Goal: Information Seeking & Learning: Learn about a topic

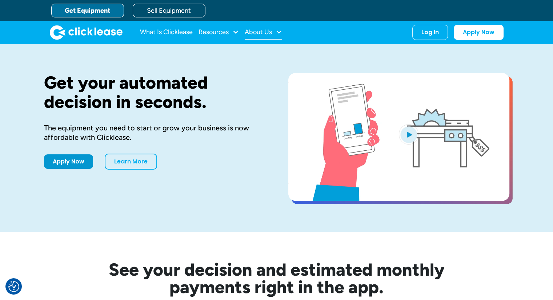
click at [279, 33] on div at bounding box center [278, 32] width 7 height 7
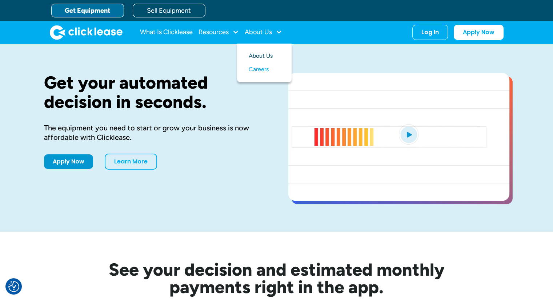
click at [274, 57] on link "About Us" at bounding box center [264, 55] width 31 height 13
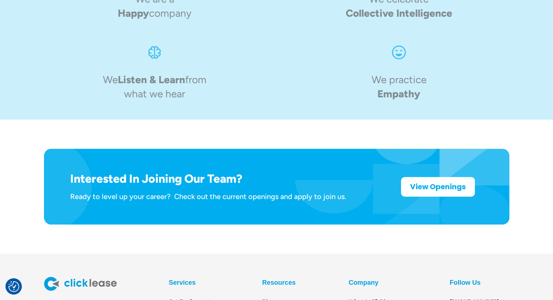
scroll to position [1157, 0]
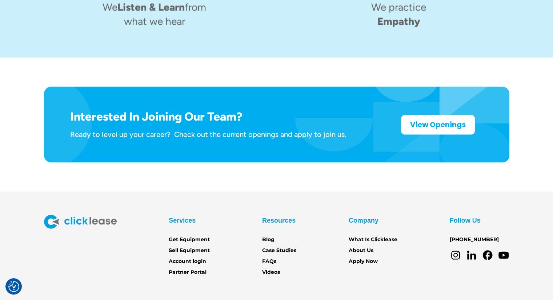
click at [473, 249] on icon at bounding box center [472, 255] width 12 height 12
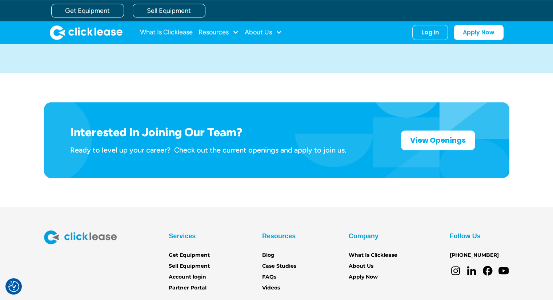
scroll to position [1157, 0]
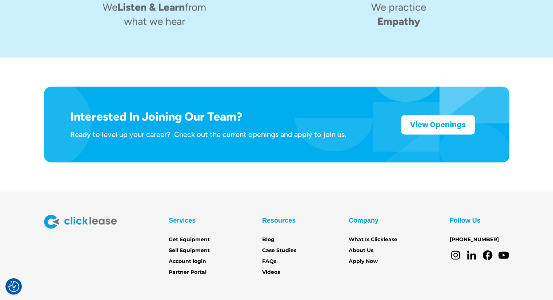
click at [475, 254] on icon at bounding box center [471, 257] width 9 height 6
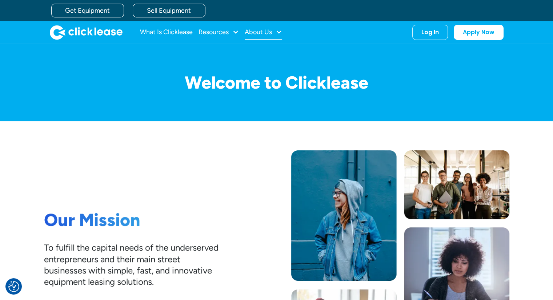
click at [263, 37] on div "About Us" at bounding box center [263, 32] width 37 height 15
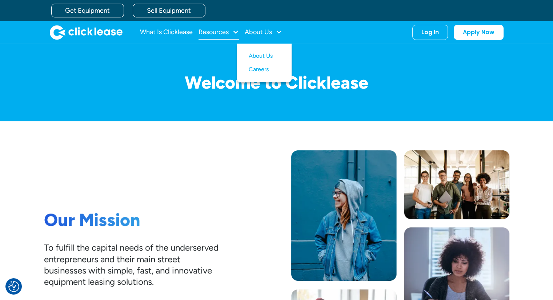
click at [216, 32] on div "Resources" at bounding box center [213, 32] width 30 height 0
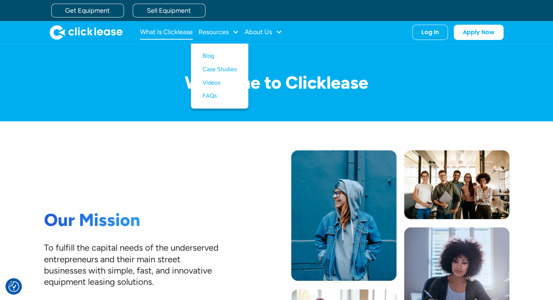
click at [182, 29] on link "What Is Clicklease" at bounding box center [166, 32] width 53 height 15
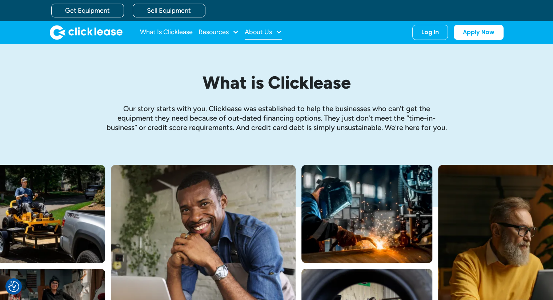
click at [264, 32] on div "About Us" at bounding box center [258, 32] width 27 height 0
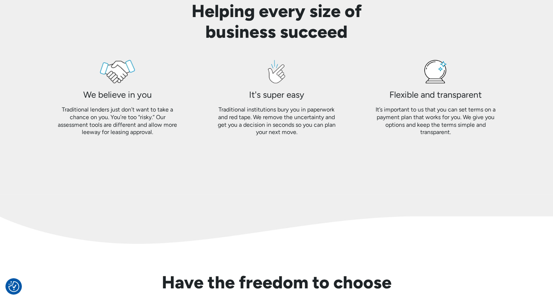
scroll to position [988, 0]
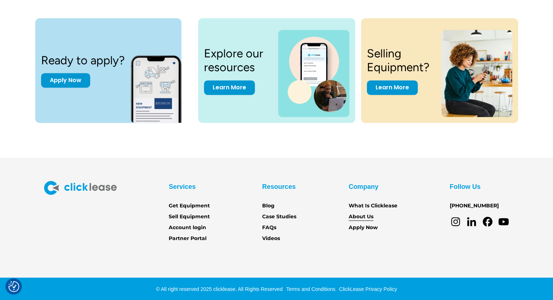
click at [362, 218] on link "About Us" at bounding box center [361, 217] width 25 height 8
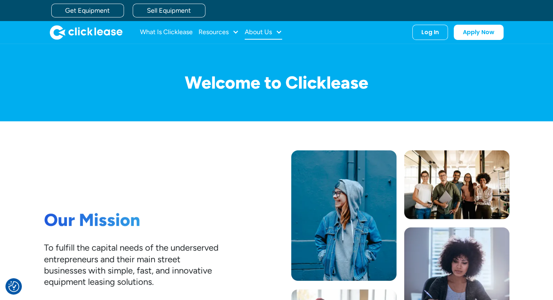
click at [279, 31] on div at bounding box center [278, 32] width 7 height 7
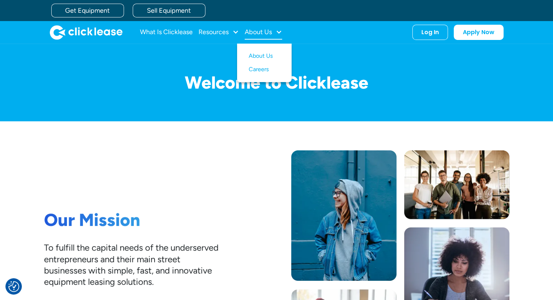
click at [279, 31] on div at bounding box center [278, 32] width 7 height 7
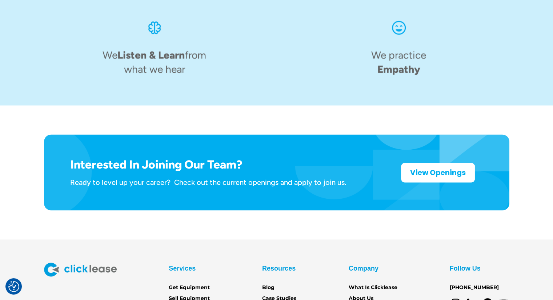
scroll to position [1161, 0]
